Goal: Complete application form

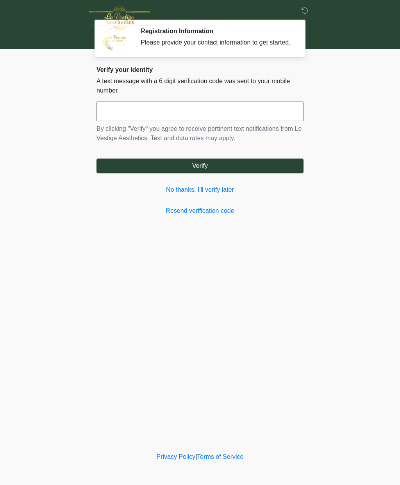
click at [205, 121] on input "text" at bounding box center [199, 112] width 207 height 20
type input "******"
click at [248, 173] on button "Verify" at bounding box center [199, 166] width 207 height 15
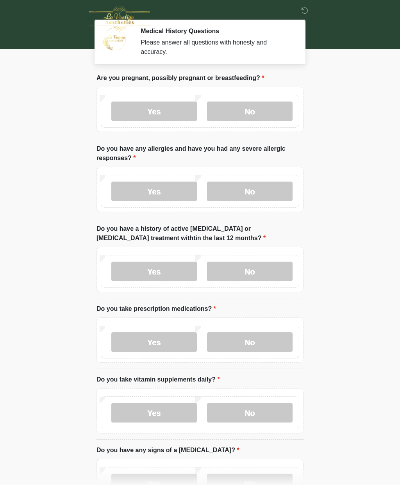
click at [258, 109] on label "No" at bounding box center [250, 112] width 86 height 20
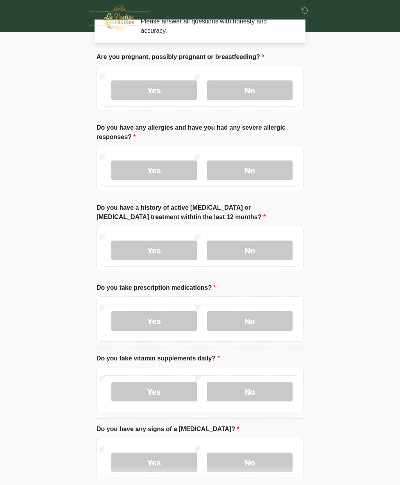
scroll to position [23, 0]
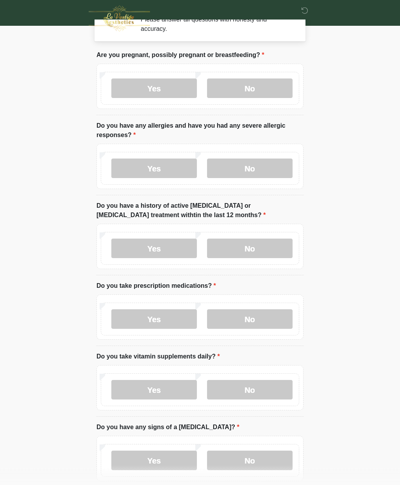
click at [264, 166] on label "No" at bounding box center [250, 169] width 86 height 20
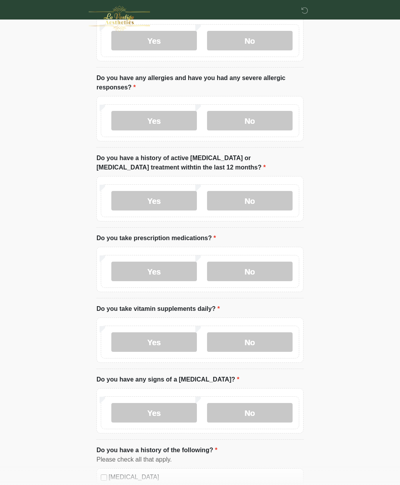
scroll to position [73, 0]
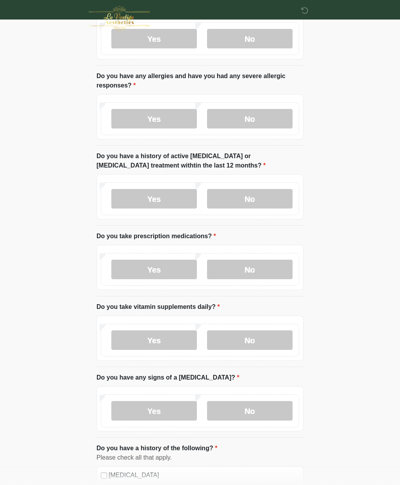
click at [273, 203] on label "No" at bounding box center [250, 199] width 86 height 20
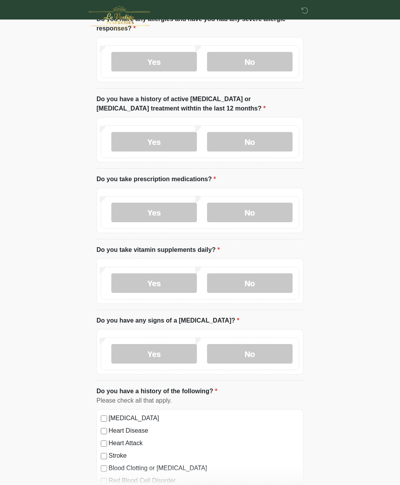
click at [267, 220] on label "No" at bounding box center [250, 213] width 86 height 20
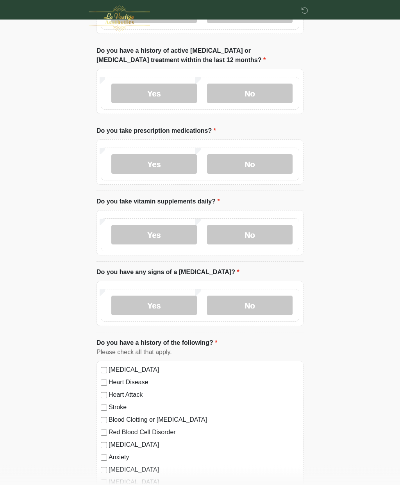
click at [176, 235] on label "Yes" at bounding box center [154, 235] width 86 height 20
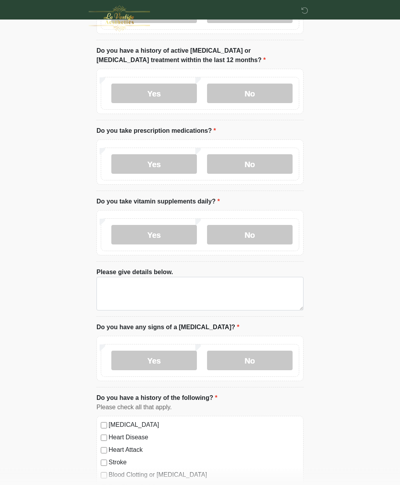
scroll to position [178, 0]
click at [225, 280] on textarea "Please give details below." at bounding box center [199, 294] width 207 height 34
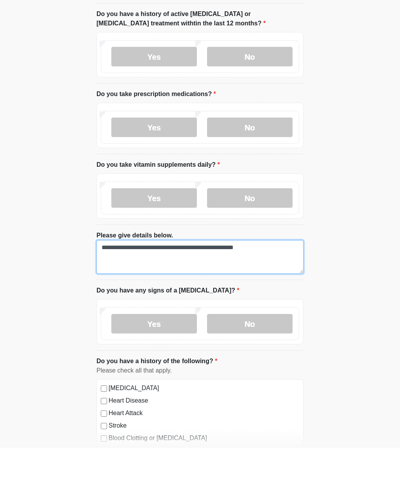
click at [211, 277] on textarea "**********" at bounding box center [199, 294] width 207 height 34
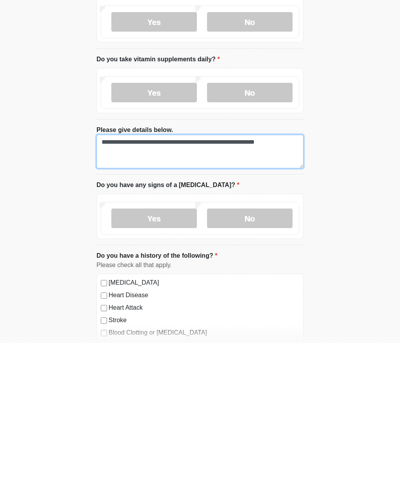
type textarea "**********"
click at [287, 351] on label "No" at bounding box center [250, 361] width 86 height 20
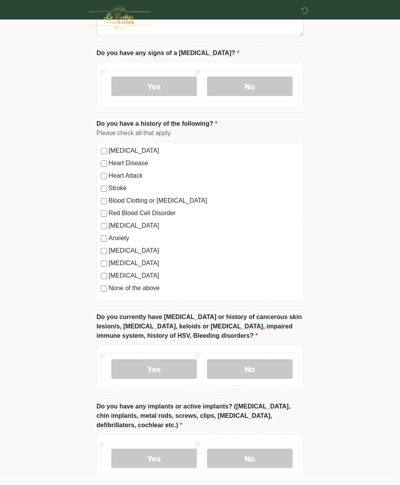
scroll to position [453, 0]
click at [109, 223] on label "[MEDICAL_DATA]" at bounding box center [204, 225] width 191 height 9
click at [106, 221] on div "[MEDICAL_DATA]" at bounding box center [200, 225] width 198 height 9
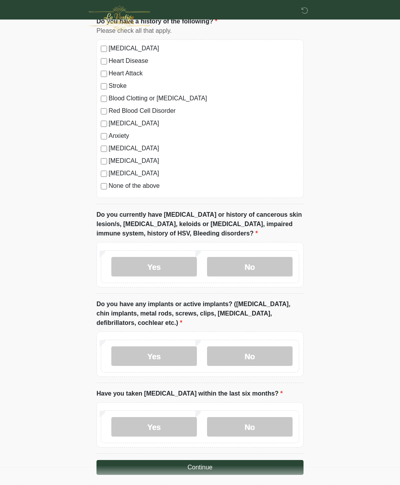
scroll to position [553, 0]
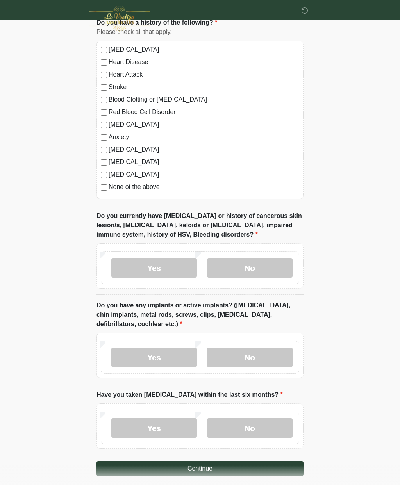
click at [260, 273] on label "No" at bounding box center [250, 268] width 86 height 20
click at [245, 354] on label "No" at bounding box center [250, 358] width 86 height 20
click at [248, 430] on label "No" at bounding box center [250, 428] width 86 height 20
click at [234, 466] on button "Continue" at bounding box center [199, 468] width 207 height 15
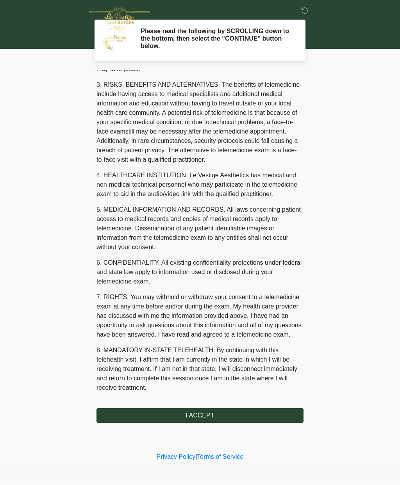
scroll to position [143, 0]
click at [225, 414] on button "I ACCEPT" at bounding box center [199, 415] width 207 height 15
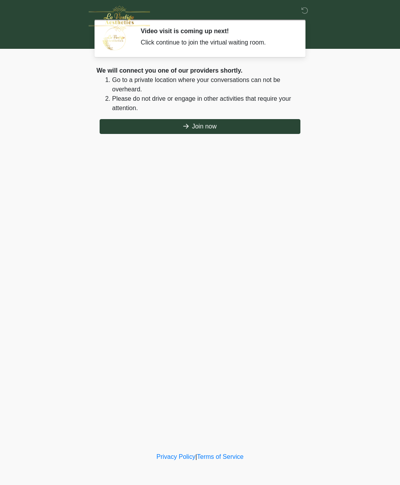
click at [260, 127] on button "Join now" at bounding box center [200, 126] width 201 height 15
